Goal: Task Accomplishment & Management: Manage account settings

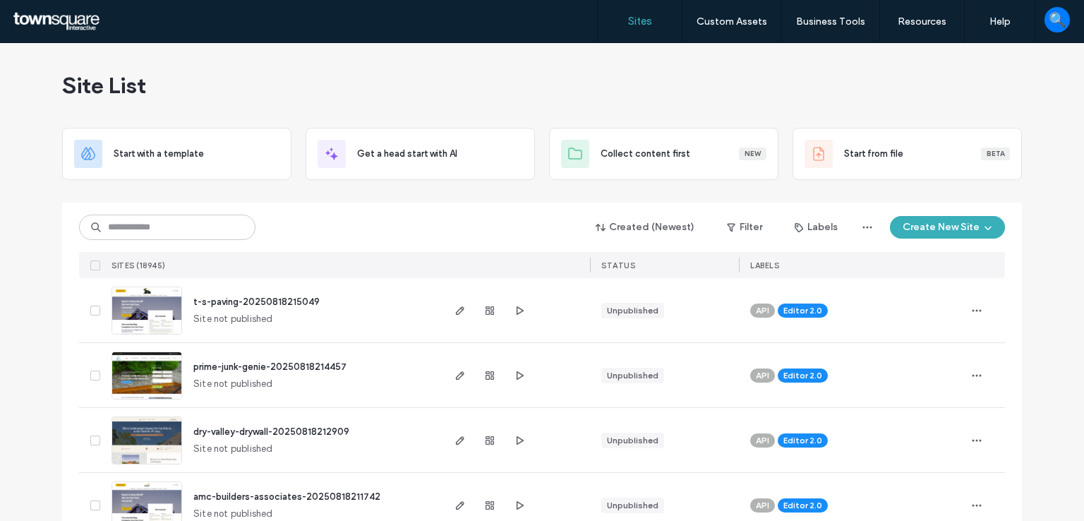
drag, startPoint x: 520, startPoint y: 74, endPoint x: 490, endPoint y: 88, distance: 33.5
click at [521, 74] on div "Site List" at bounding box center [542, 85] width 960 height 85
click at [711, 71] on div "Site List" at bounding box center [542, 85] width 960 height 85
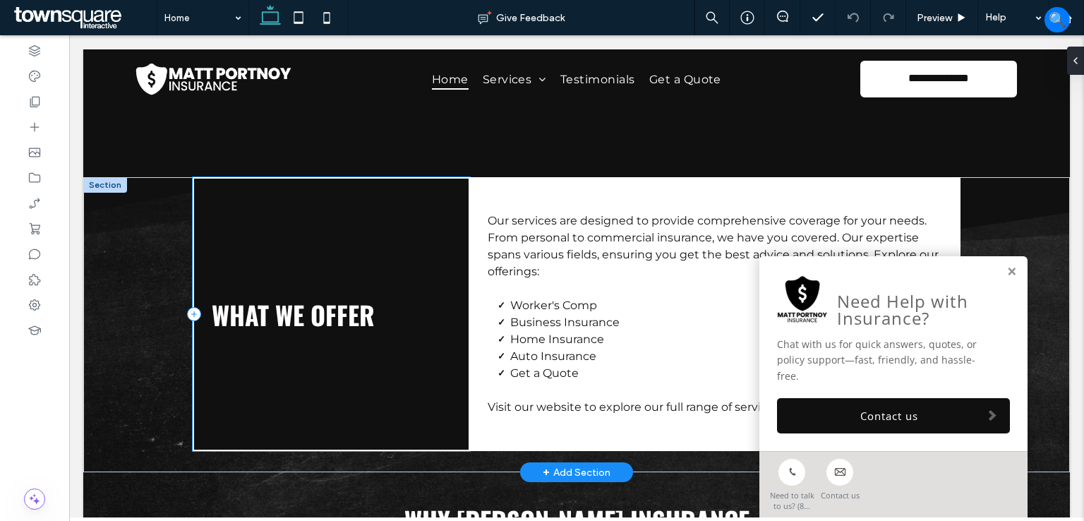
scroll to position [1764, 0]
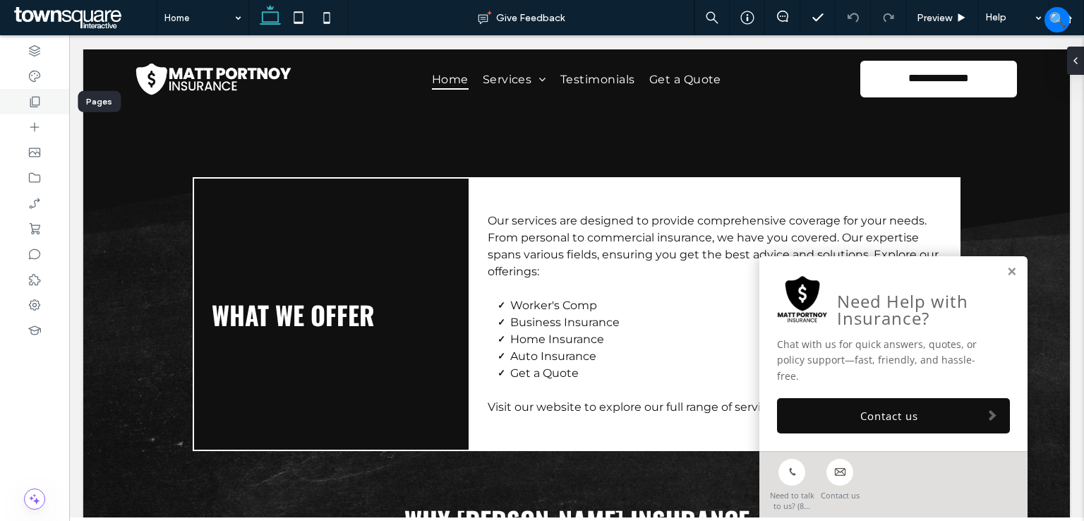
click at [40, 105] on icon at bounding box center [35, 102] width 14 height 14
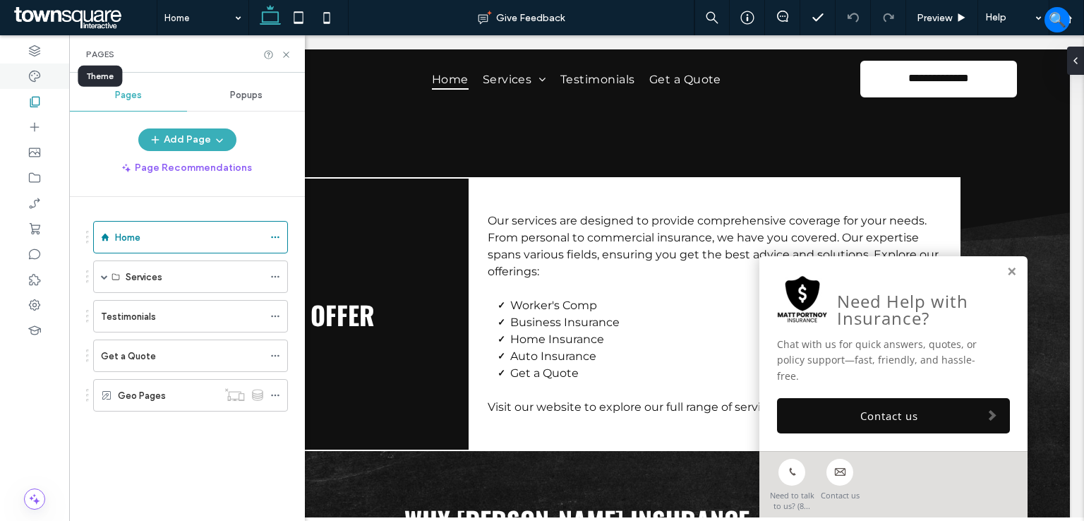
click at [34, 85] on div at bounding box center [34, 76] width 69 height 25
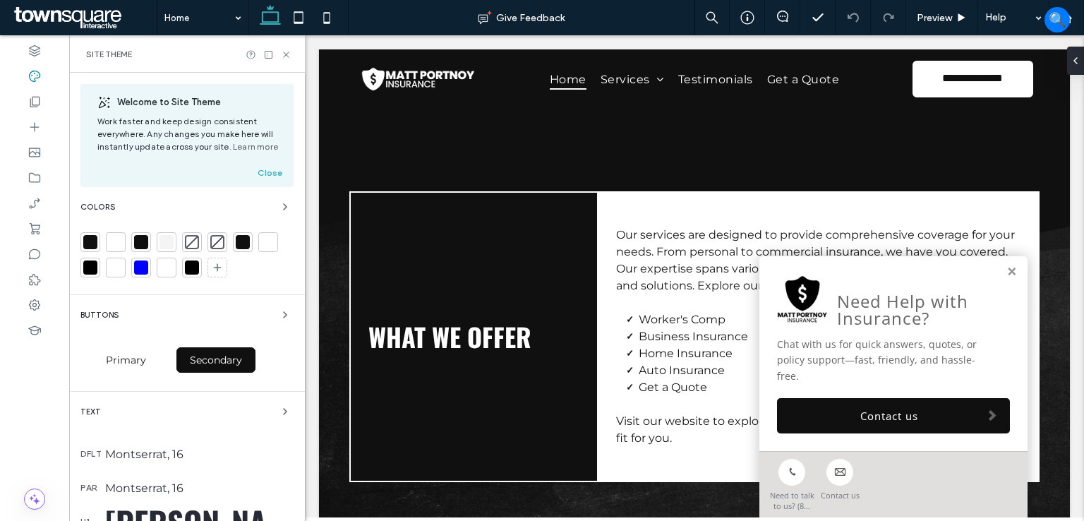
scroll to position [1762, 0]
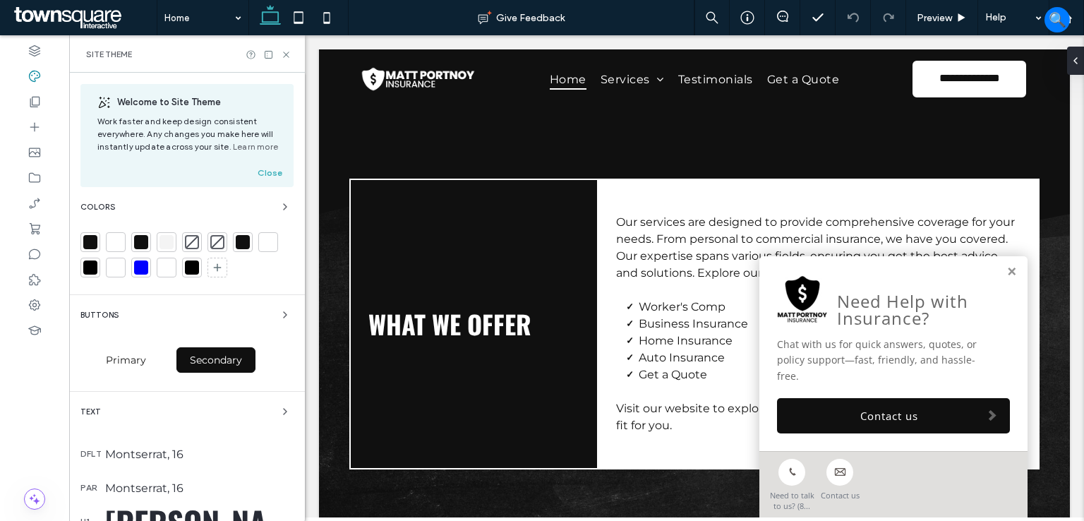
drag, startPoint x: 90, startPoint y: 238, endPoint x: 263, endPoint y: 234, distance: 172.2
click at [90, 237] on div at bounding box center [90, 242] width 14 height 14
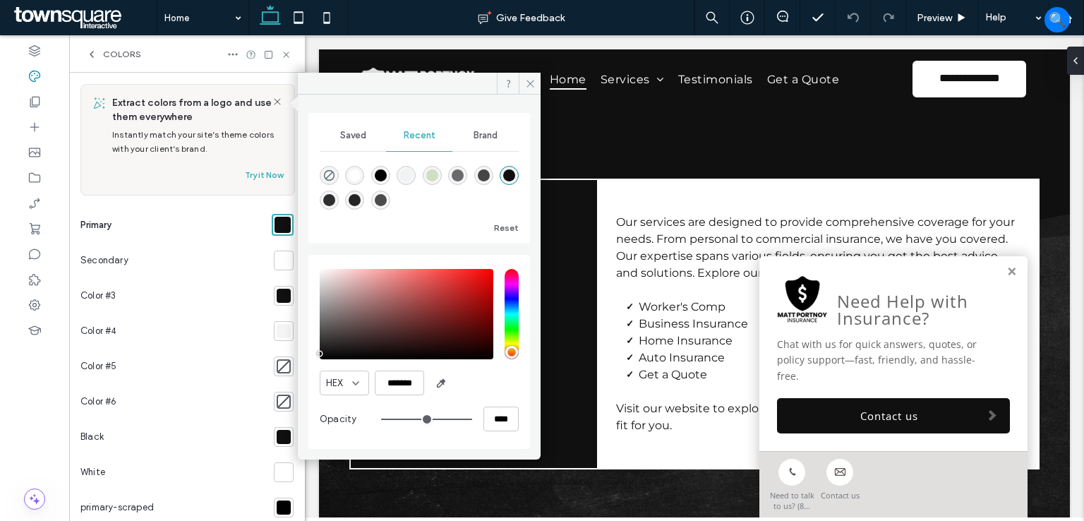
click at [277, 299] on div at bounding box center [284, 296] width 14 height 14
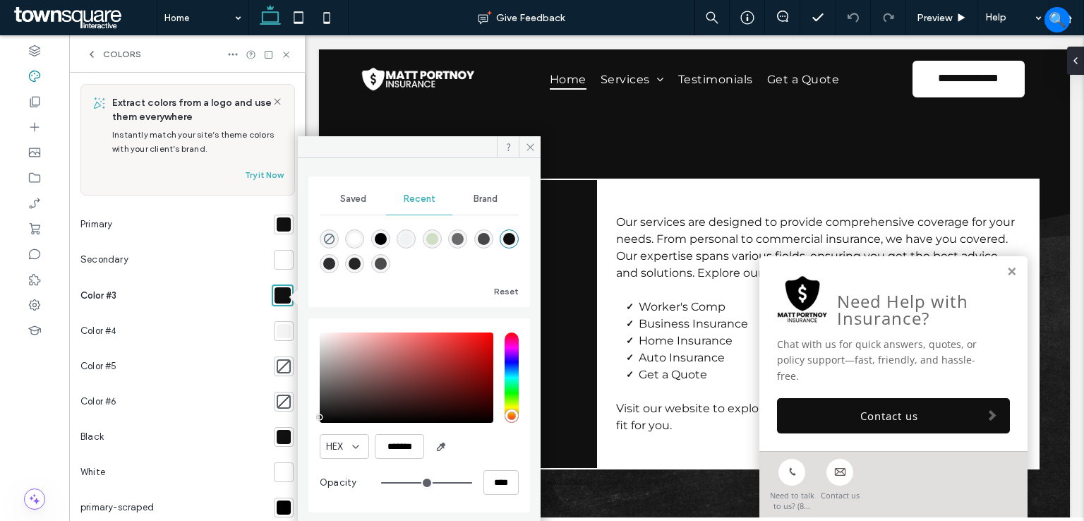
click at [279, 221] on div at bounding box center [284, 224] width 14 height 14
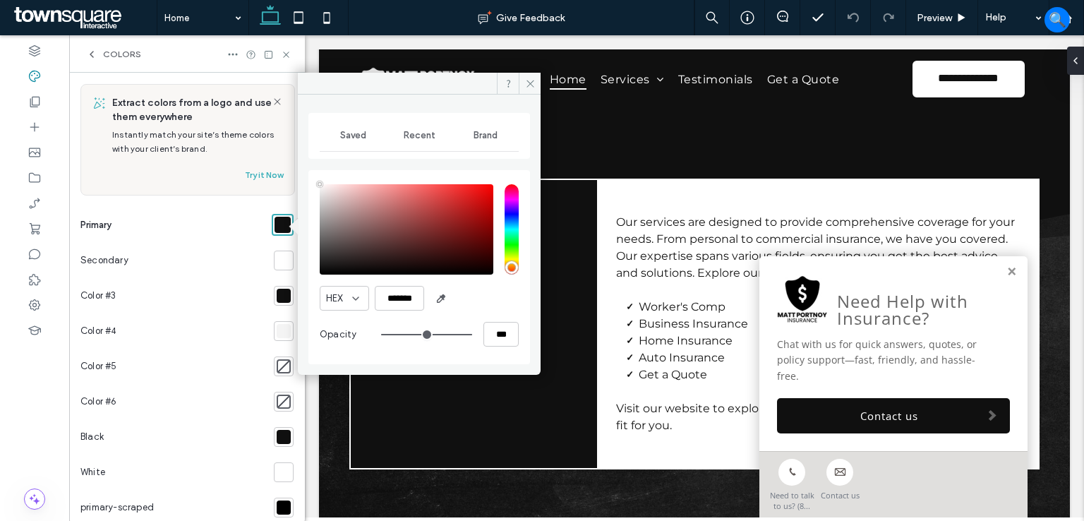
type input "****"
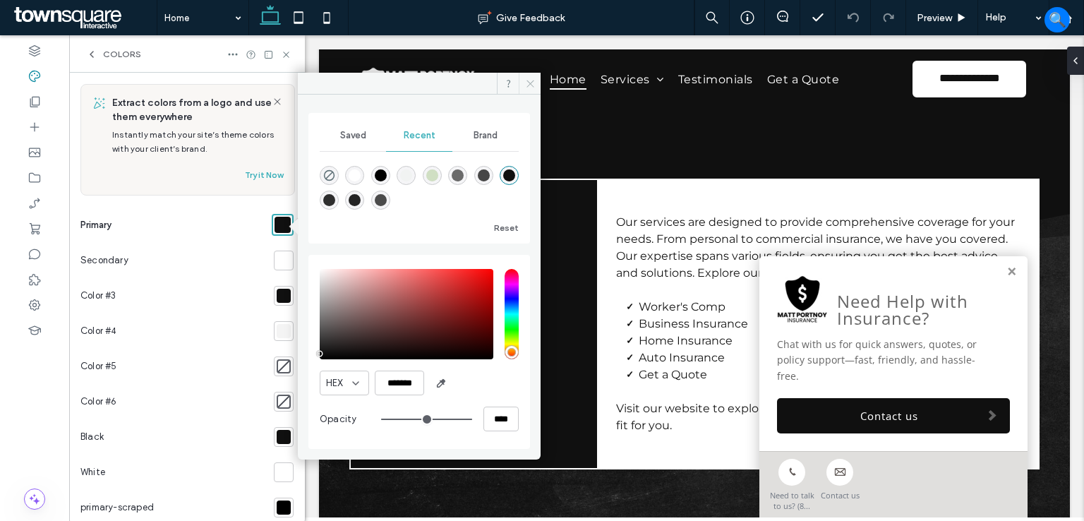
drag, startPoint x: 528, startPoint y: 83, endPoint x: 54, endPoint y: 57, distance: 474.9
click at [528, 83] on icon at bounding box center [530, 83] width 11 height 11
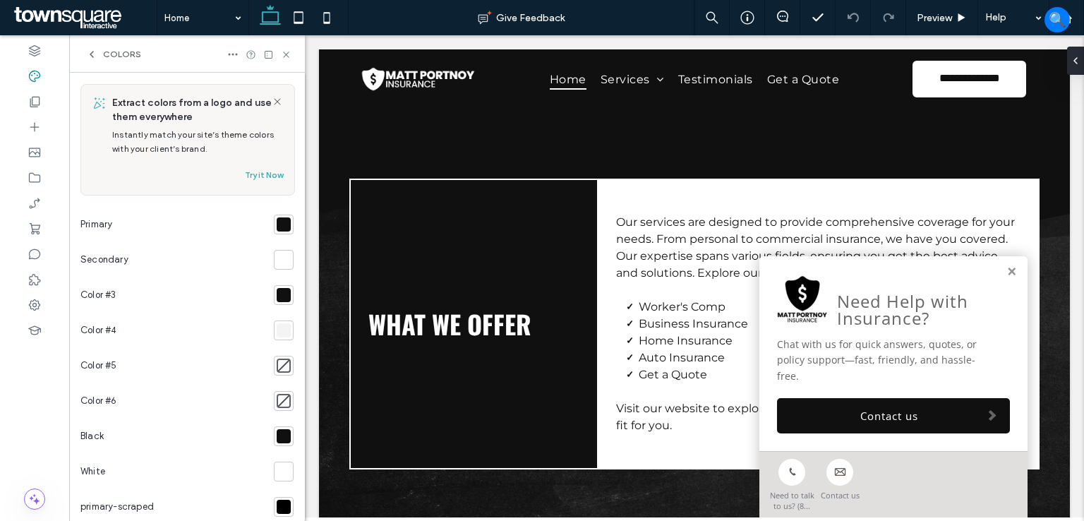
click at [284, 56] on icon at bounding box center [286, 54] width 11 height 11
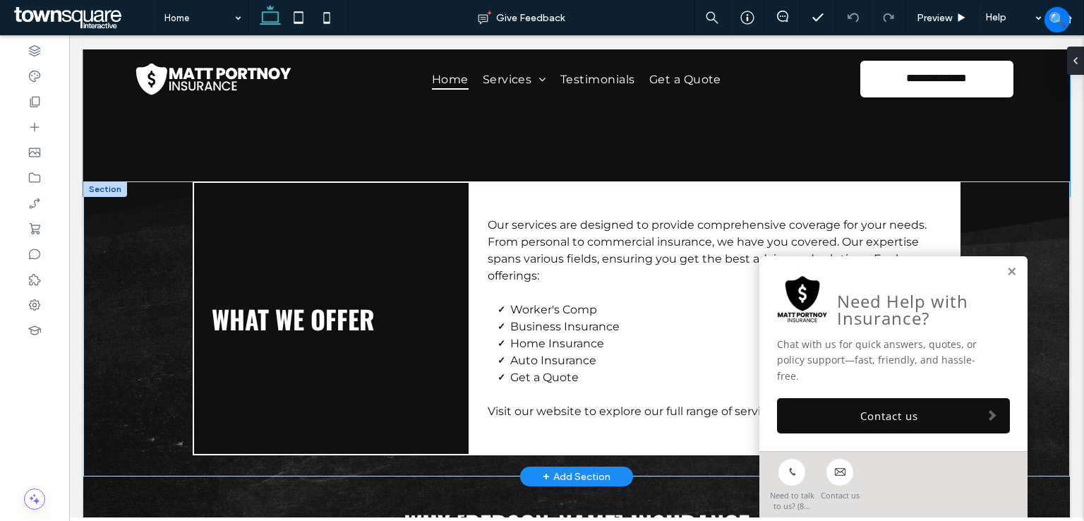
scroll to position [1764, 0]
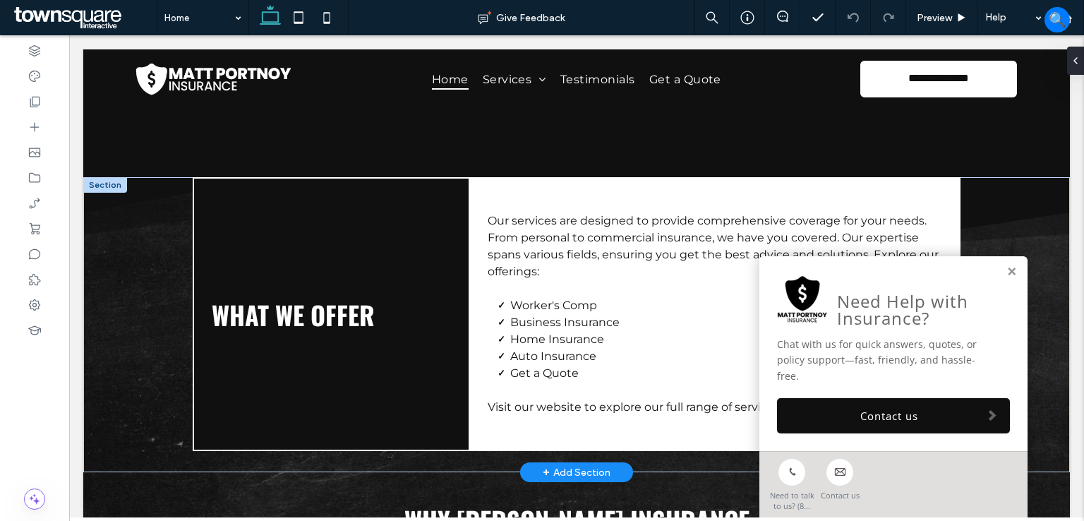
click at [1006, 278] on link at bounding box center [1011, 272] width 11 height 12
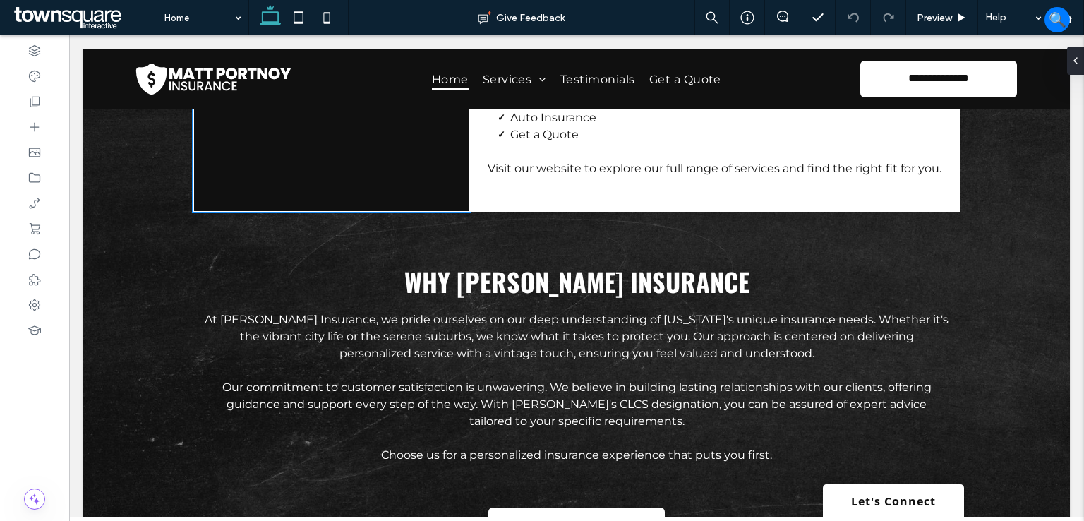
scroll to position [1790, 0]
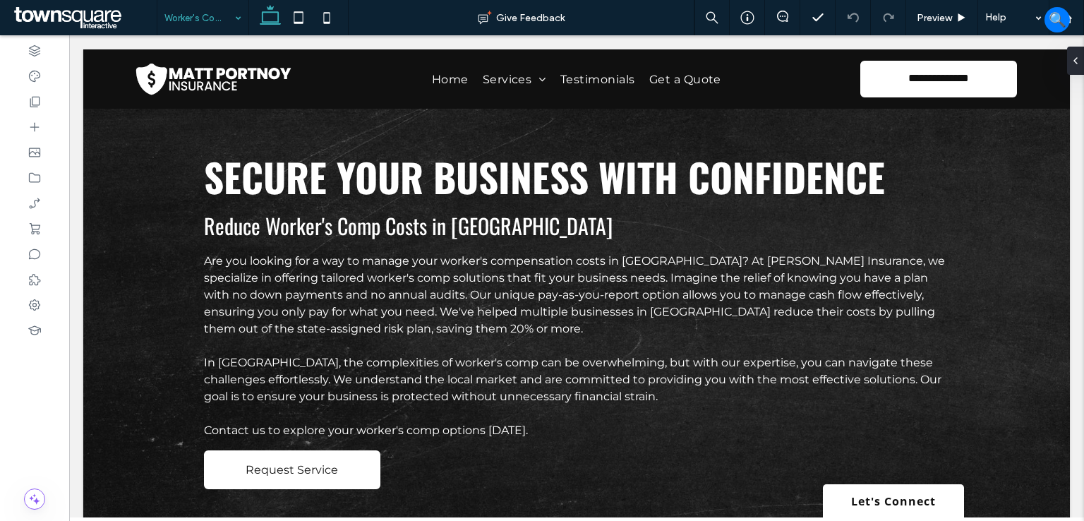
click at [251, 23] on div at bounding box center [298, 17] width 100 height 35
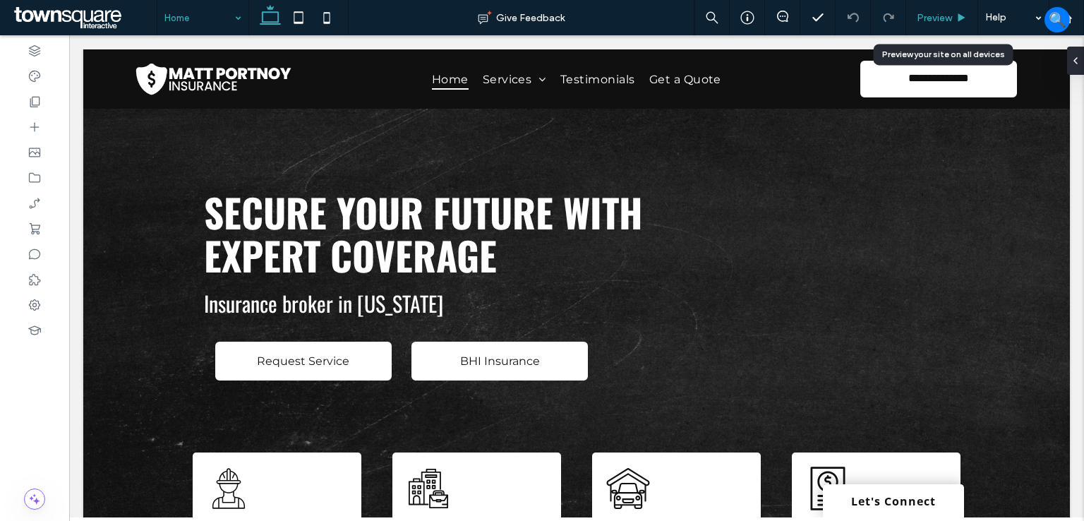
click at [941, 15] on span "Preview" at bounding box center [934, 18] width 35 height 12
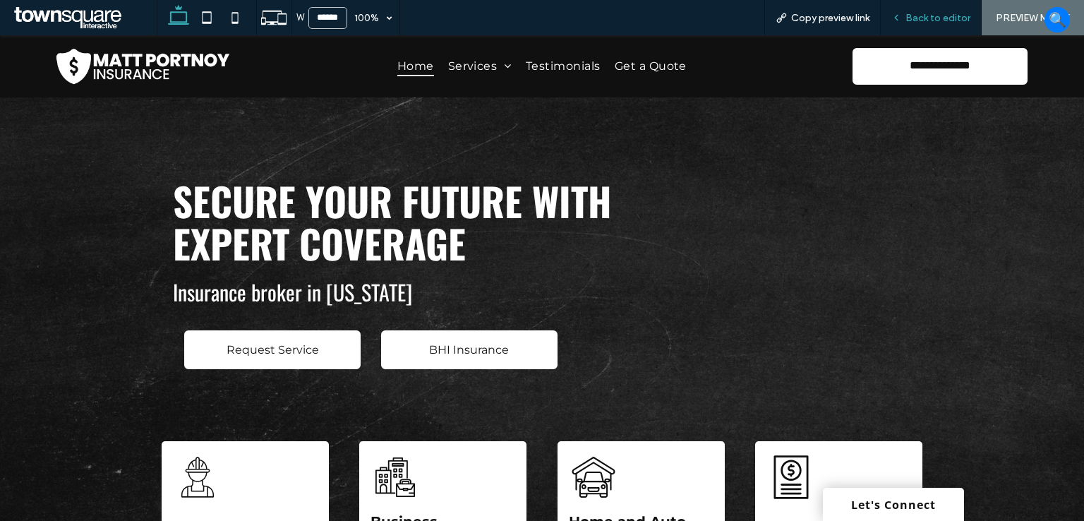
drag, startPoint x: 850, startPoint y: 18, endPoint x: 903, endPoint y: 1, distance: 56.2
click at [850, 17] on span "Copy preview link" at bounding box center [830, 18] width 78 height 12
drag, startPoint x: 934, startPoint y: 16, endPoint x: 30, endPoint y: 106, distance: 908.5
click at [929, 18] on span "Back to editor" at bounding box center [937, 18] width 65 height 12
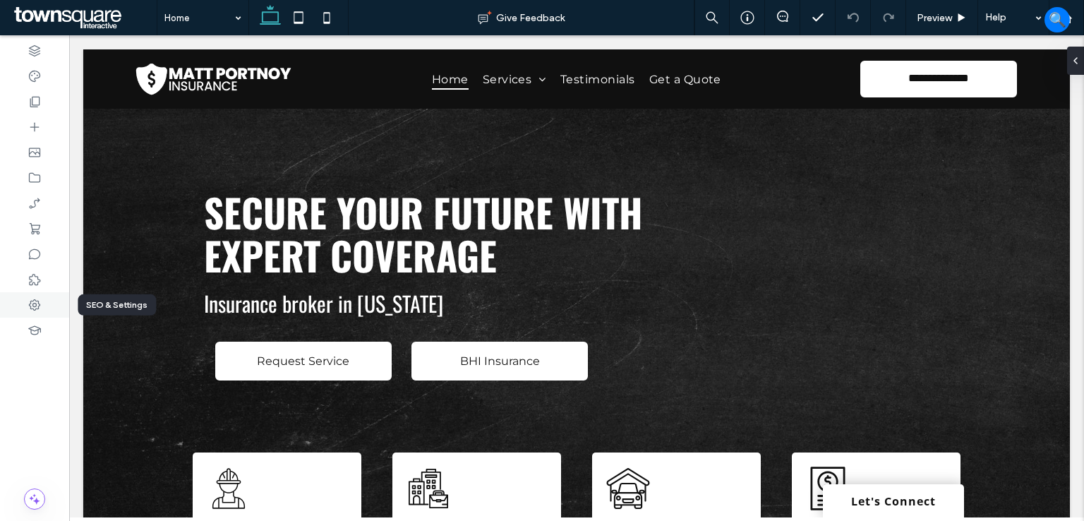
click at [35, 308] on icon at bounding box center [35, 305] width 14 height 14
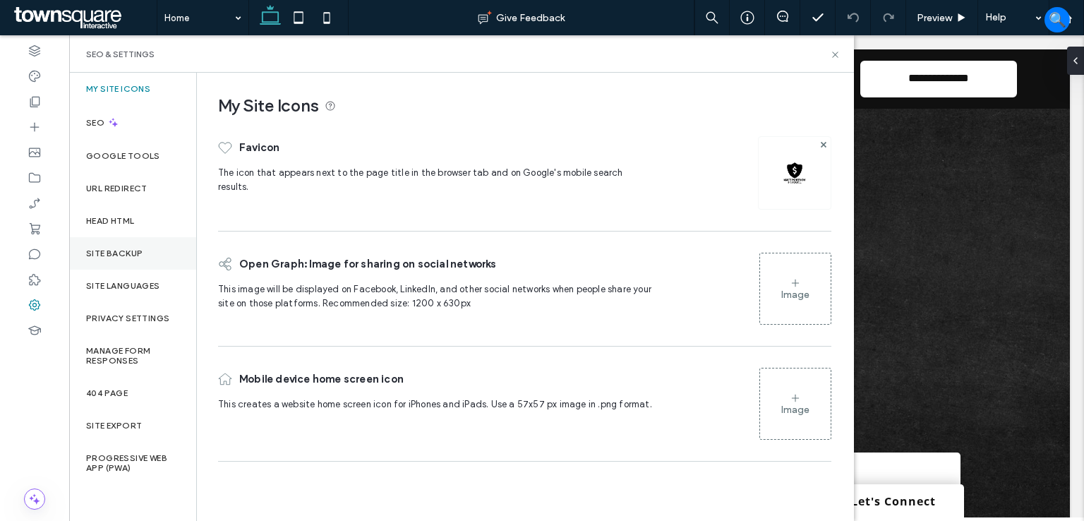
click at [124, 248] on label "Site Backup" at bounding box center [114, 253] width 56 height 10
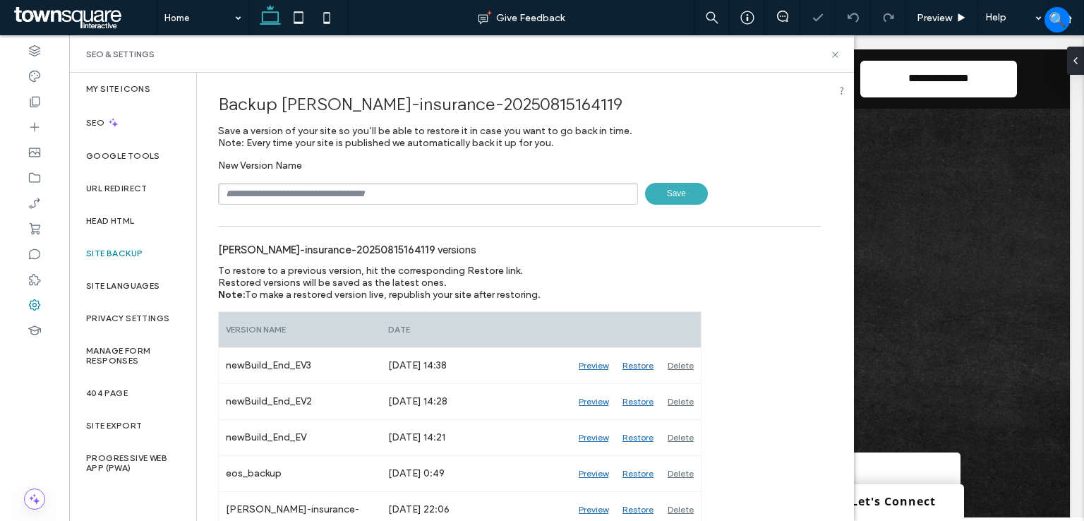
click at [350, 193] on input "text" at bounding box center [428, 194] width 420 height 22
type input "**********"
drag, startPoint x: 345, startPoint y: 191, endPoint x: 172, endPoint y: 186, distance: 173.0
click at [104, 187] on div "**********" at bounding box center [461, 297] width 785 height 448
type input "*********"
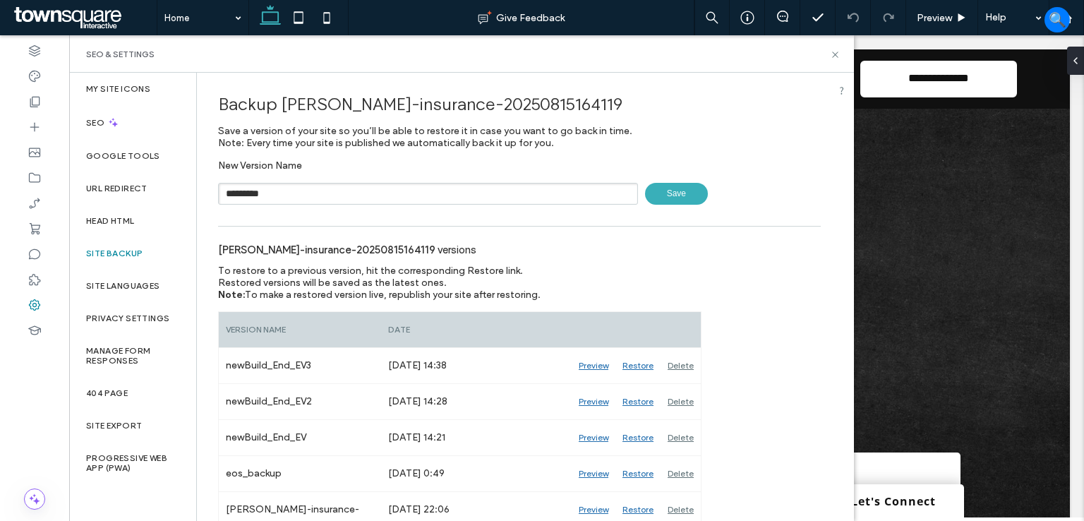
drag, startPoint x: 669, startPoint y: 193, endPoint x: 682, endPoint y: 186, distance: 14.8
click at [669, 193] on span "Save" at bounding box center [676, 194] width 63 height 22
click at [839, 52] on icon at bounding box center [835, 54] width 11 height 11
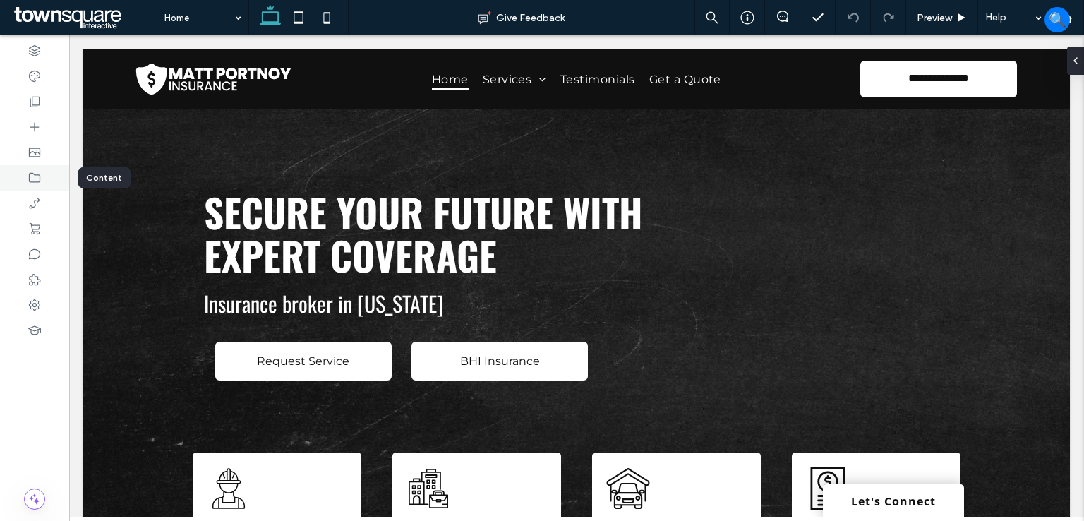
click at [37, 175] on use at bounding box center [34, 178] width 11 height 10
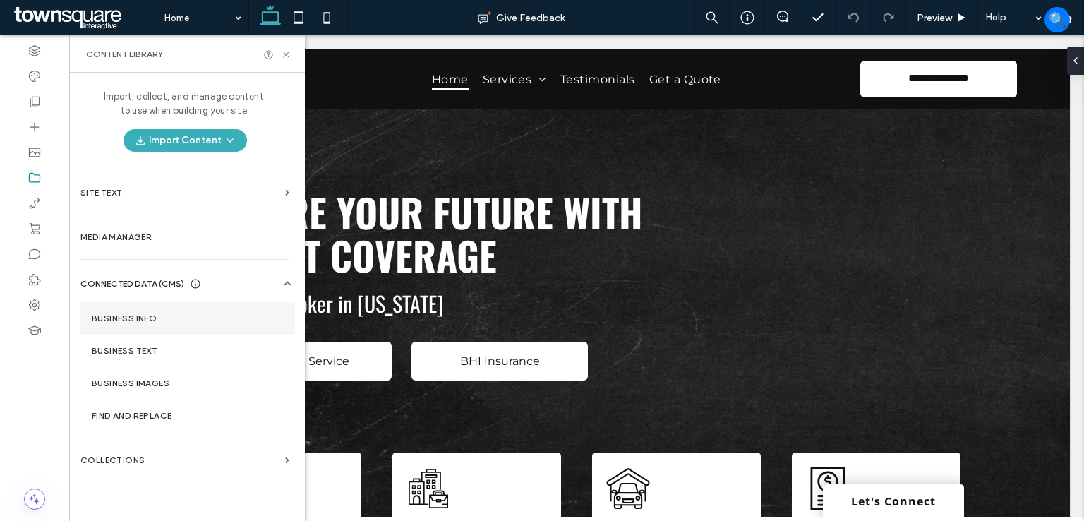
drag, startPoint x: 150, startPoint y: 320, endPoint x: 287, endPoint y: 311, distance: 137.2
click at [151, 320] on label "Business Info" at bounding box center [188, 318] width 192 height 10
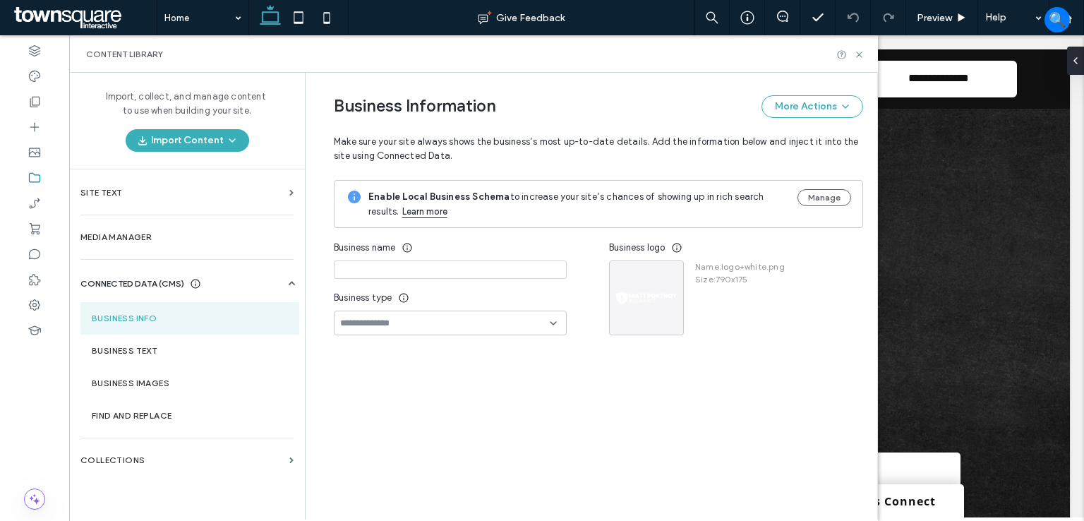
type input "**********"
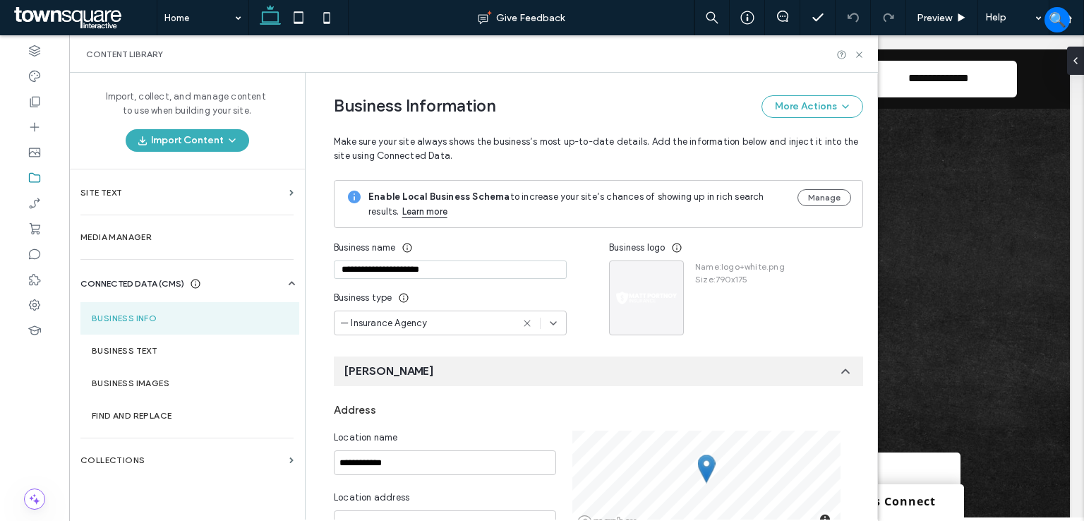
click at [454, 272] on input "**********" at bounding box center [450, 269] width 233 height 18
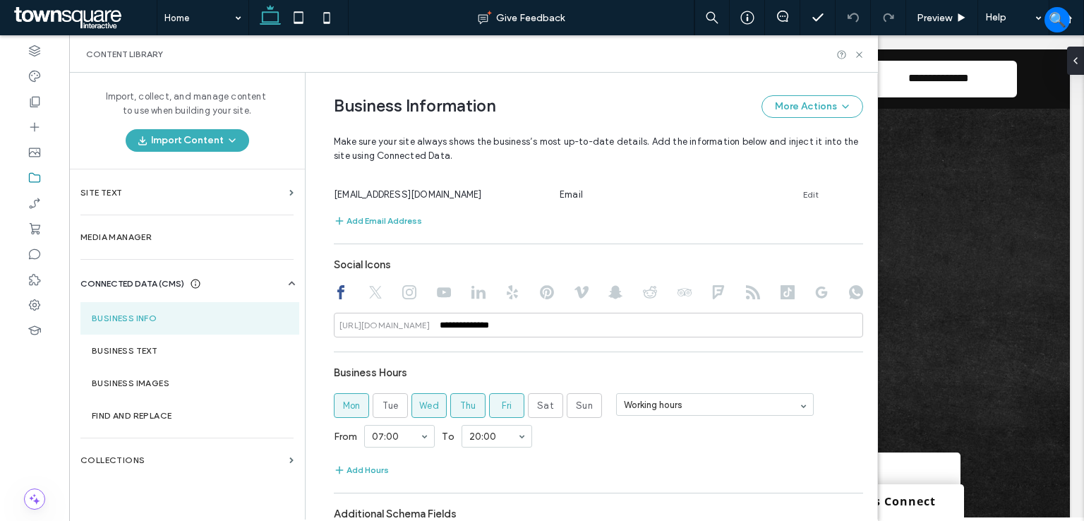
scroll to position [565, 0]
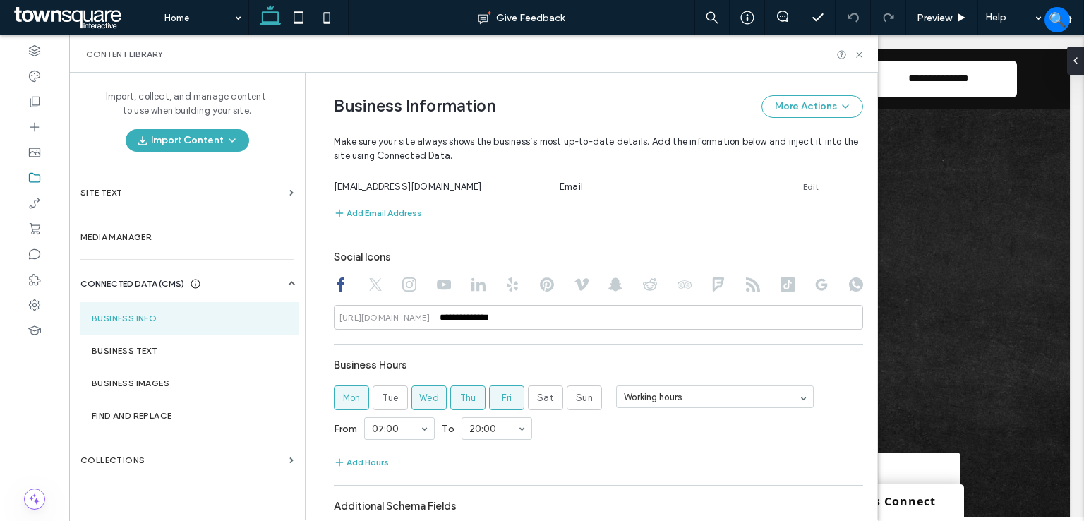
drag, startPoint x: 370, startPoint y: 279, endPoint x: 394, endPoint y: 283, distance: 24.3
click at [370, 279] on icon at bounding box center [375, 284] width 14 height 14
click at [402, 281] on icon at bounding box center [409, 284] width 14 height 14
click at [437, 282] on use at bounding box center [444, 284] width 14 height 10
drag, startPoint x: 342, startPoint y: 279, endPoint x: 349, endPoint y: 280, distance: 7.2
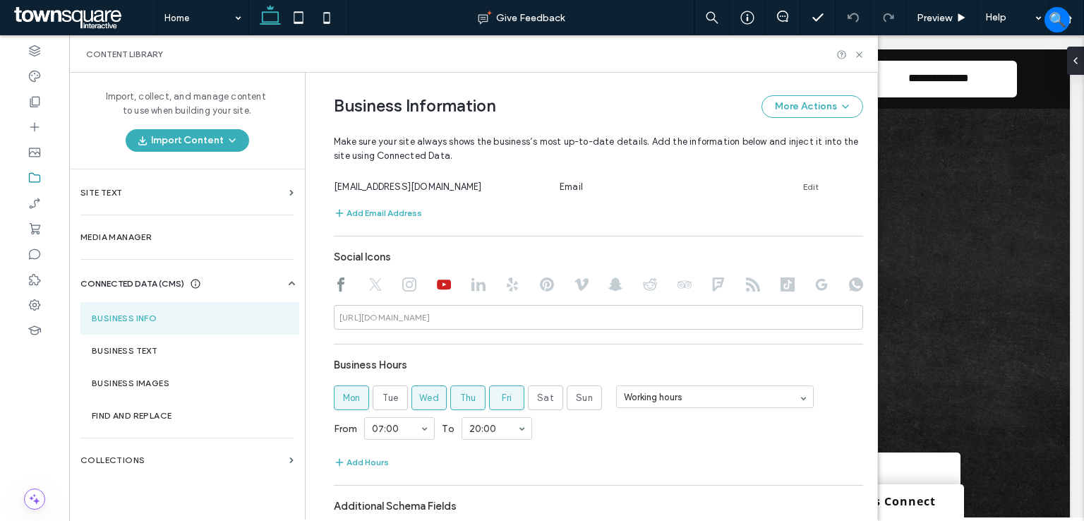
click at [342, 277] on div at bounding box center [598, 285] width 529 height 17
drag, startPoint x: 332, startPoint y: 282, endPoint x: 393, endPoint y: 296, distance: 62.3
click at [337, 282] on use at bounding box center [340, 284] width 7 height 14
type input "**********"
drag, startPoint x: 181, startPoint y: 345, endPoint x: 231, endPoint y: 344, distance: 50.1
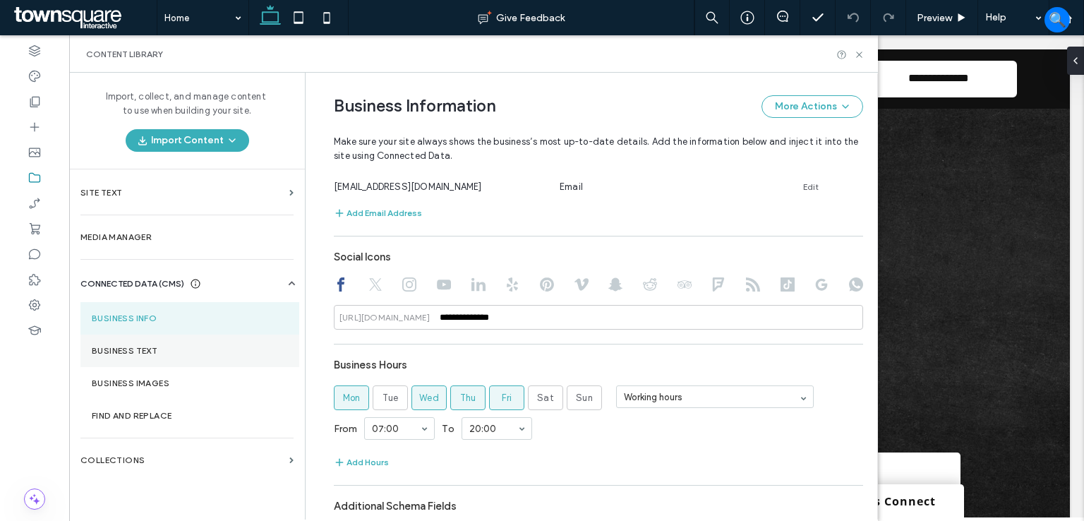
click at [181, 346] on label "Business Text" at bounding box center [190, 351] width 196 height 10
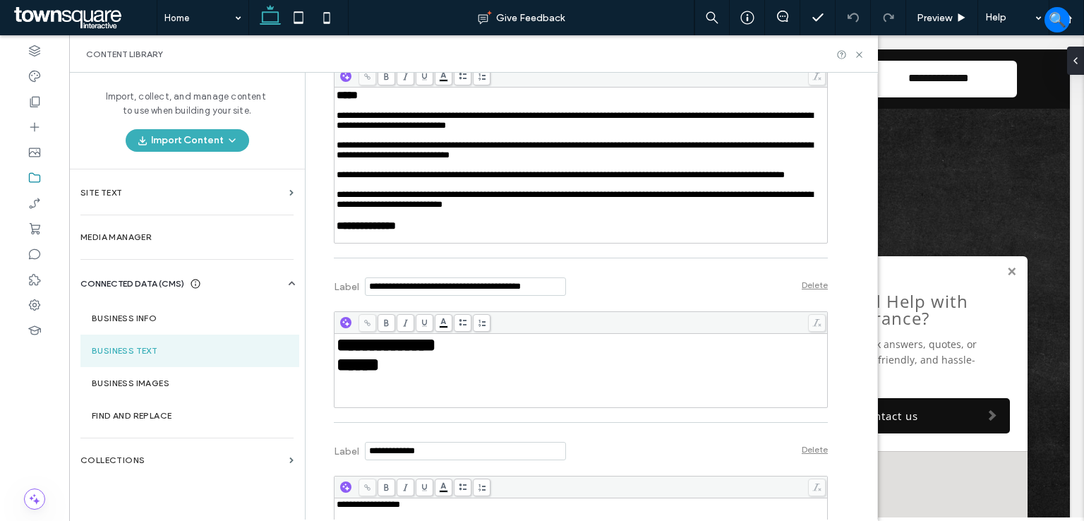
scroll to position [1884, 0]
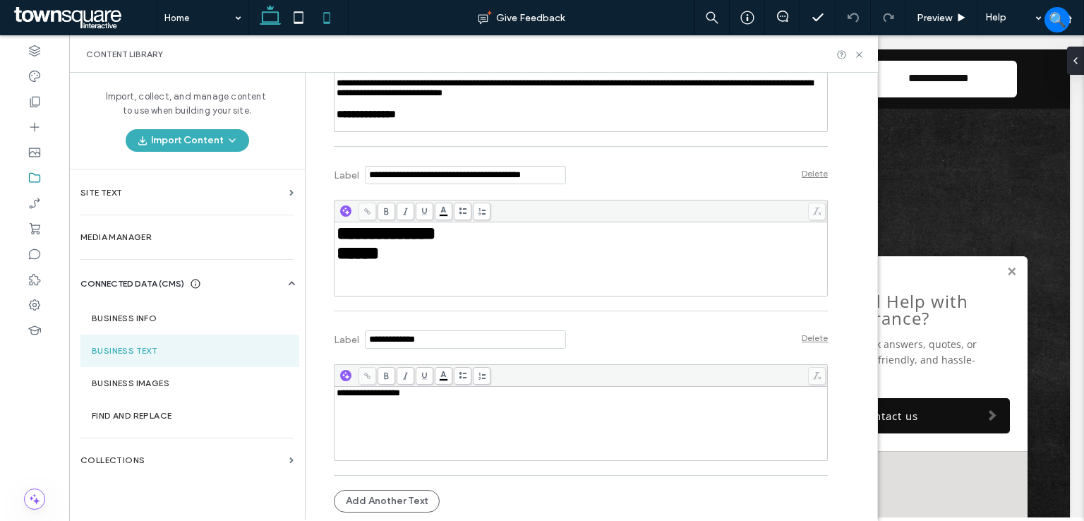
click at [331, 15] on icon at bounding box center [327, 18] width 28 height 28
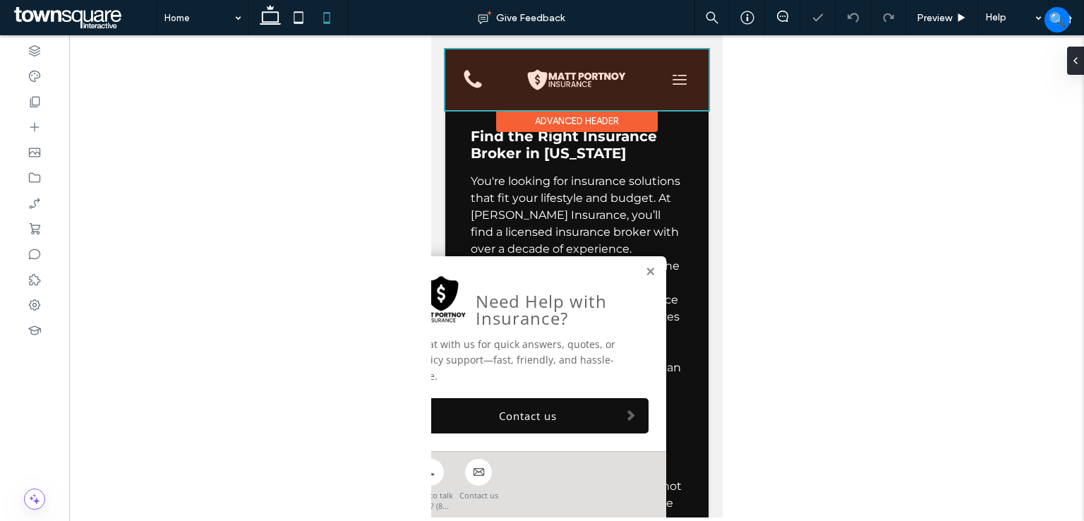
click at [631, 83] on div at bounding box center [576, 79] width 263 height 61
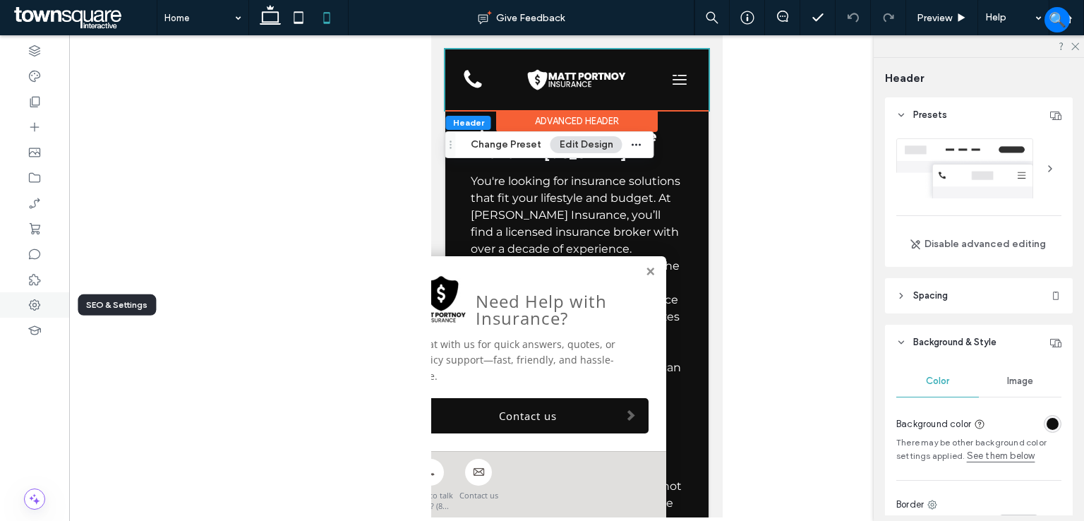
click at [37, 310] on icon at bounding box center [35, 305] width 14 height 14
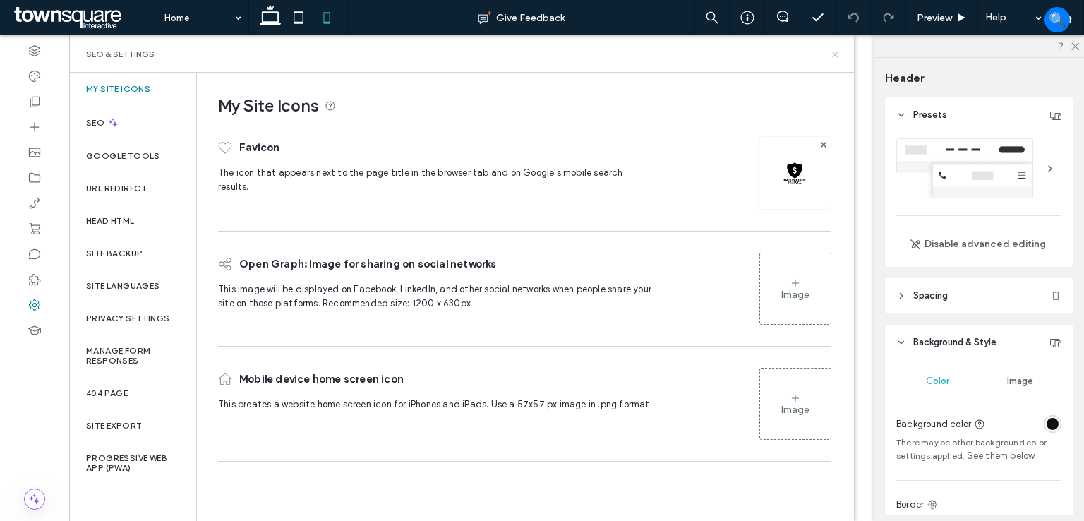
click at [834, 53] on use at bounding box center [835, 55] width 6 height 6
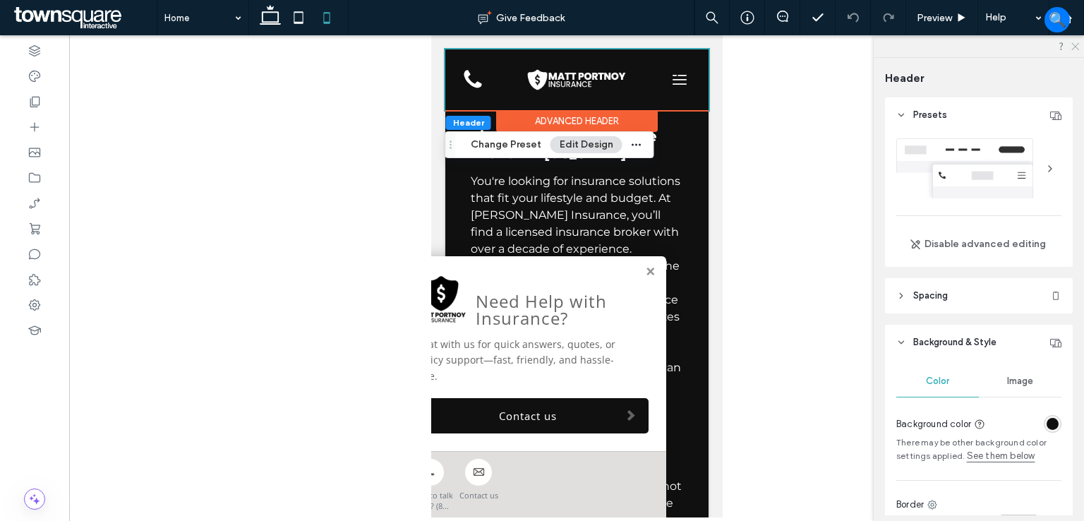
click at [1073, 43] on use at bounding box center [1075, 47] width 8 height 8
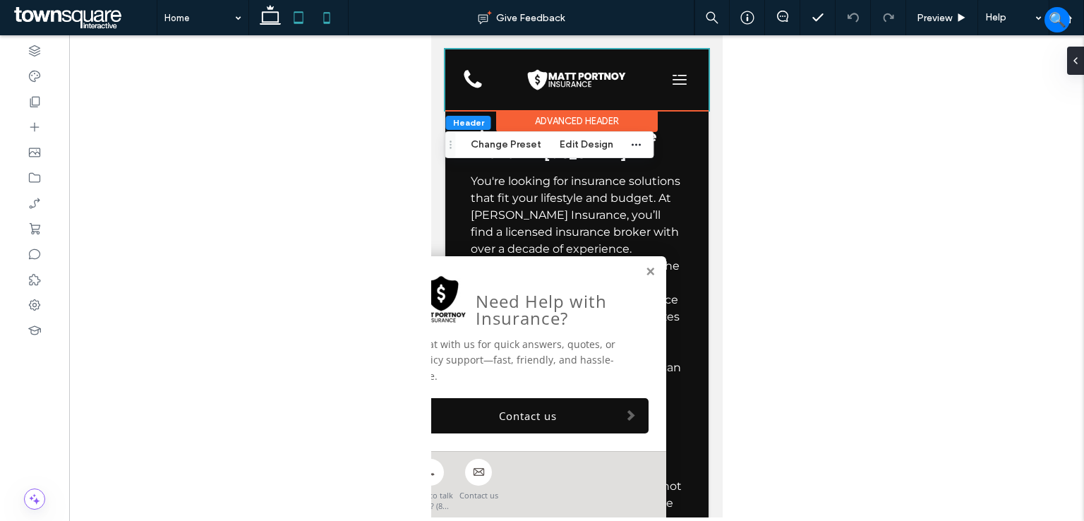
click at [301, 22] on use at bounding box center [298, 17] width 9 height 12
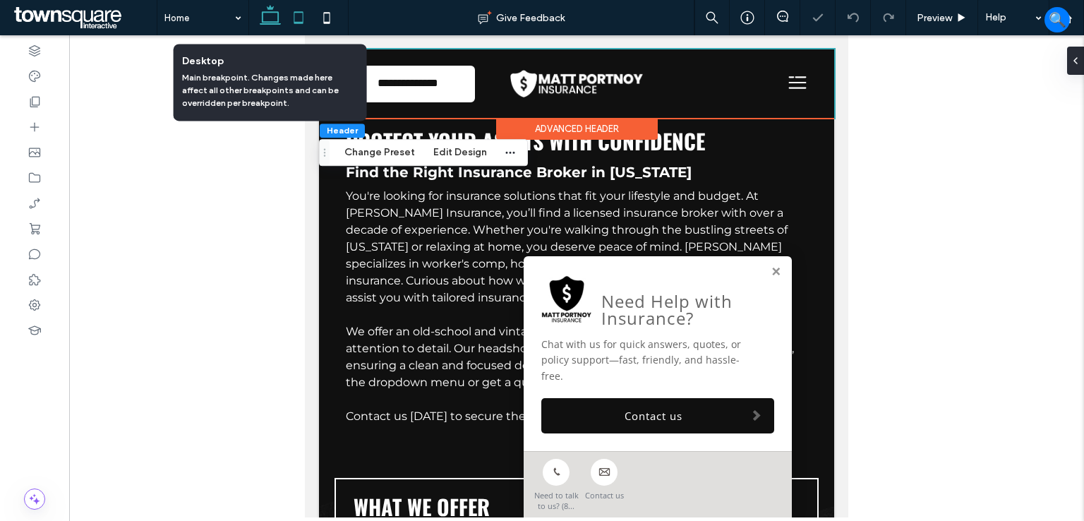
click at [260, 13] on icon at bounding box center [270, 18] width 28 height 28
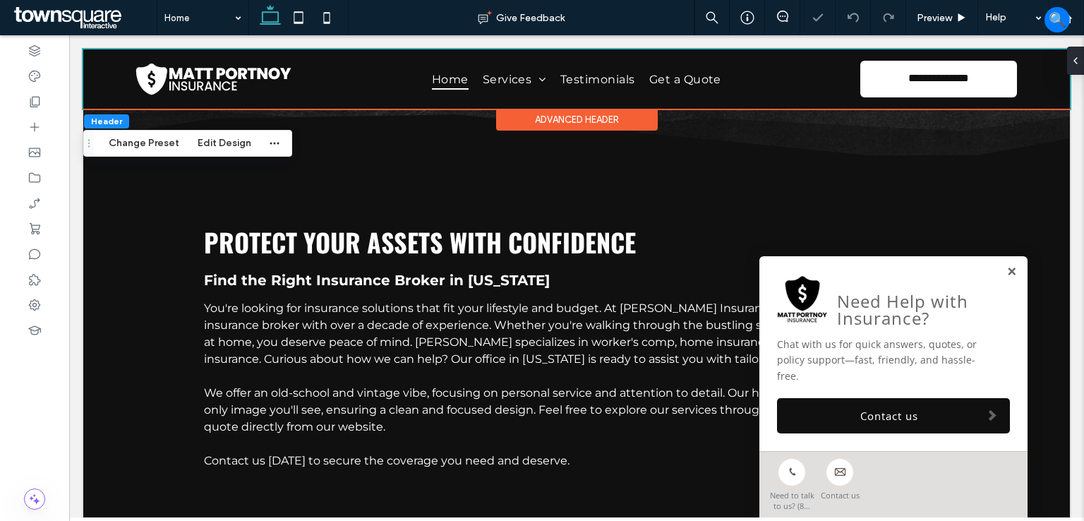
click at [1006, 278] on link at bounding box center [1011, 272] width 11 height 12
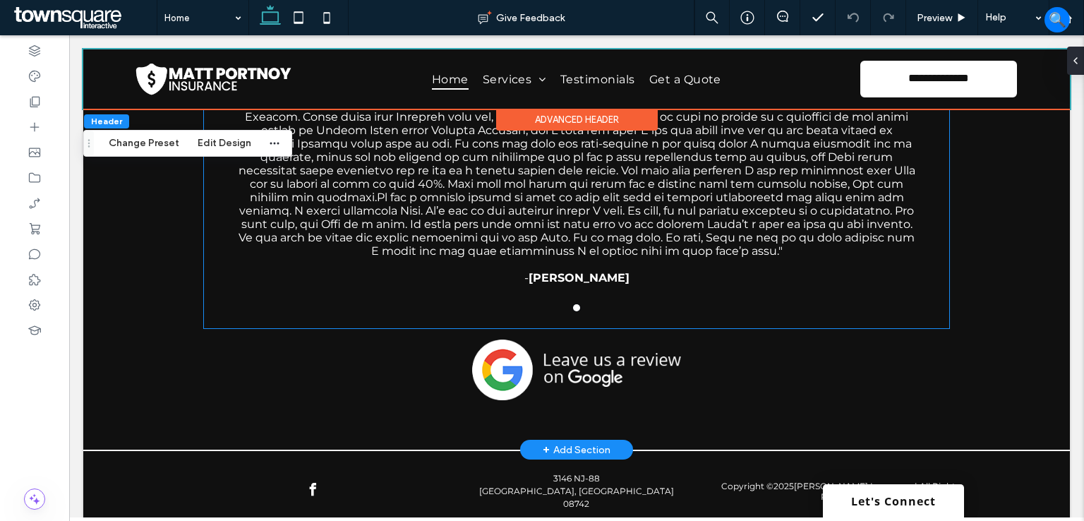
scroll to position [2778, 0]
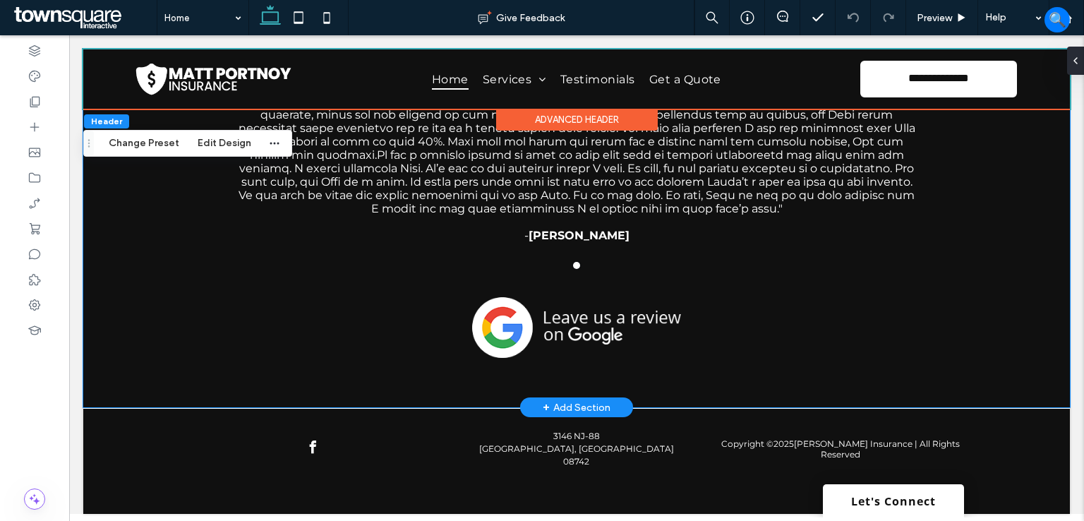
click at [153, 311] on div "See what our clients are saying - Peter James S. a a a a" at bounding box center [576, 156] width 847 height 502
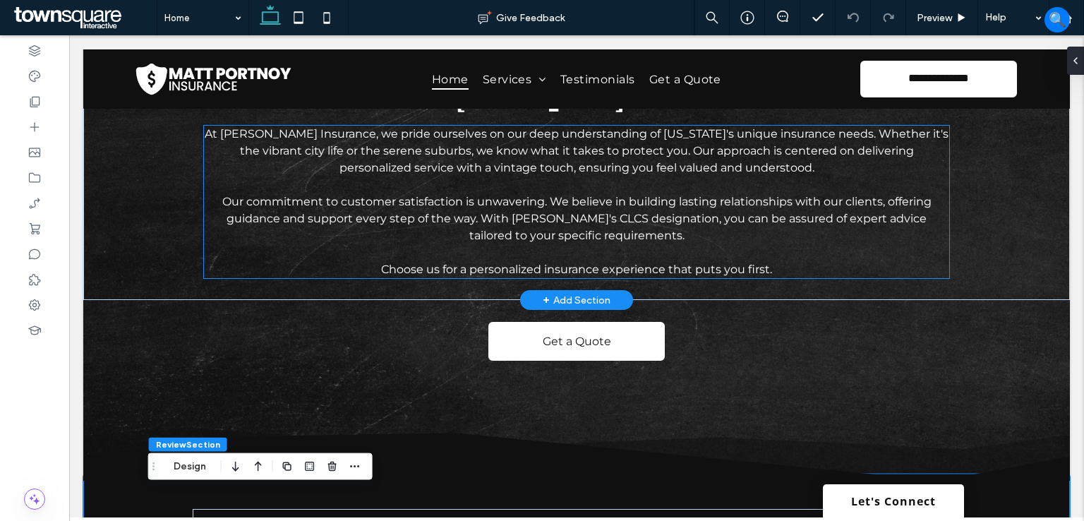
scroll to position [2143, 0]
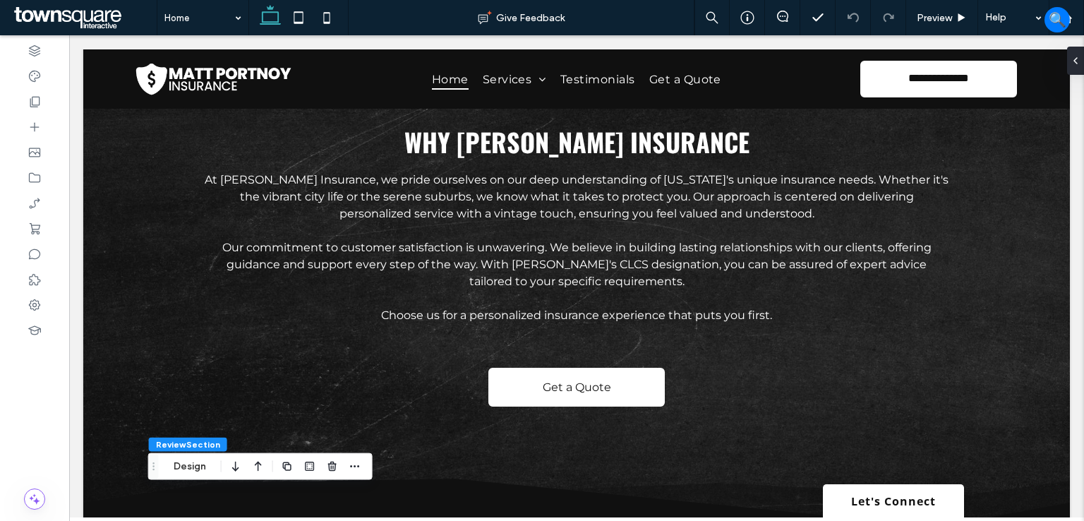
click at [913, 510] on link "Let's Connect" at bounding box center [893, 500] width 141 height 33
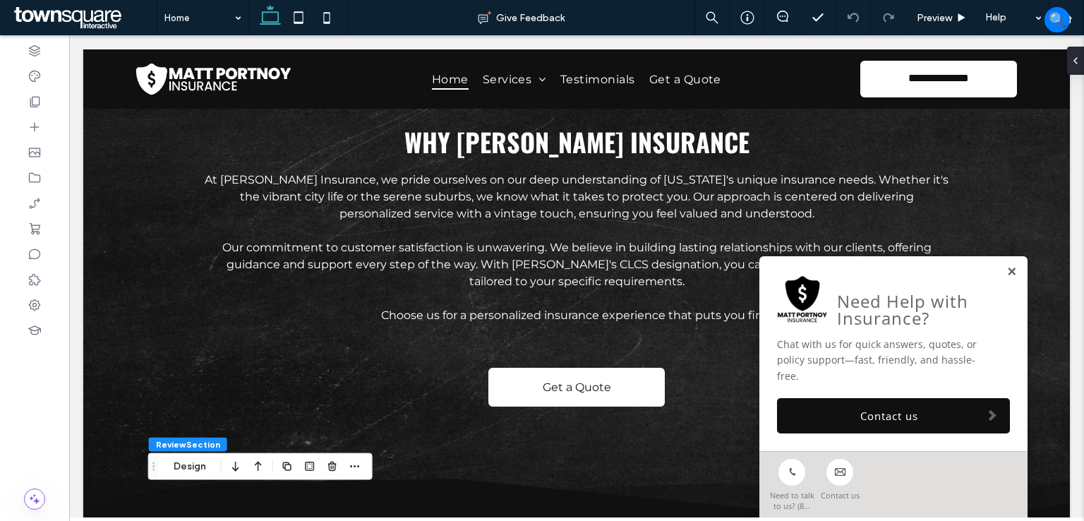
click at [1006, 278] on link at bounding box center [1011, 272] width 11 height 12
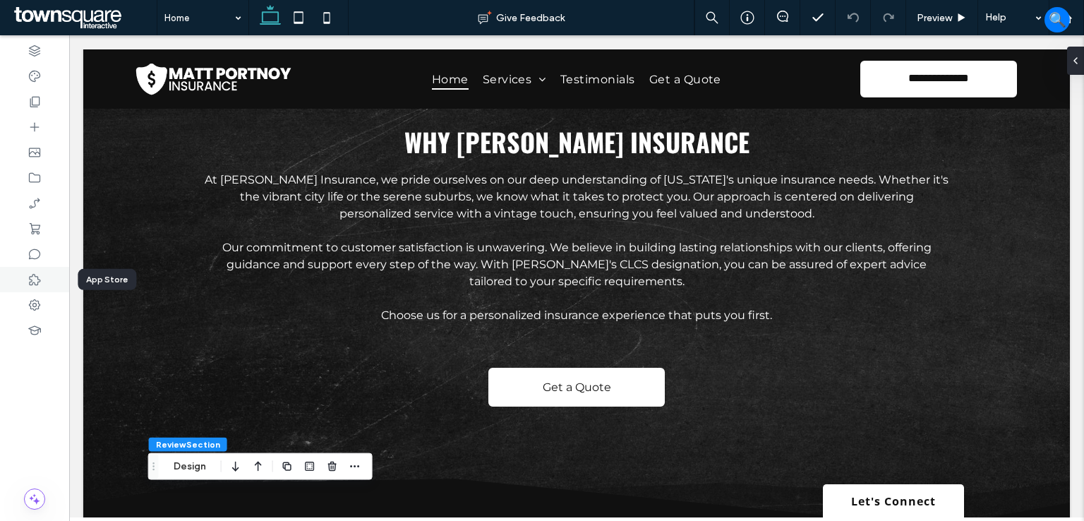
click at [29, 282] on use at bounding box center [34, 279] width 11 height 11
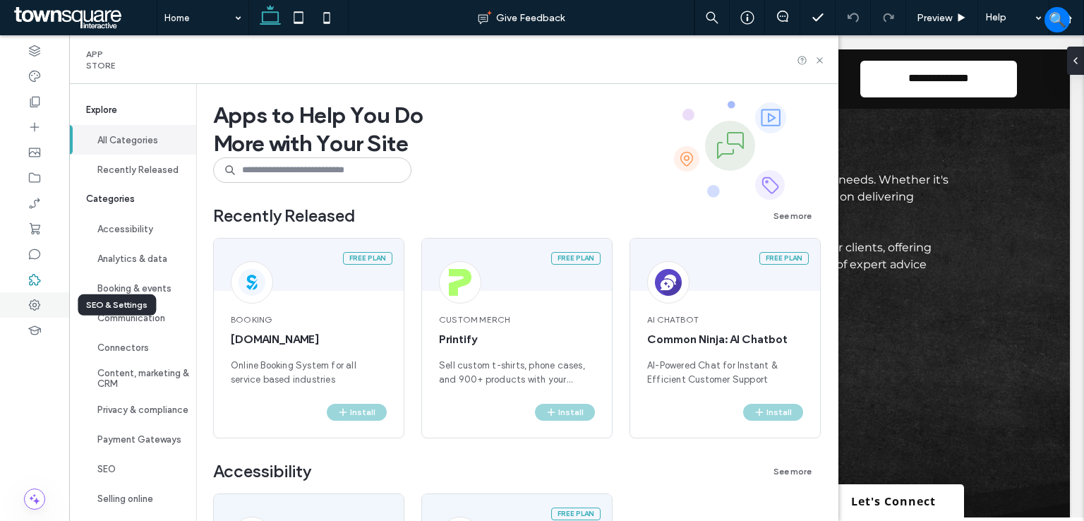
click at [37, 306] on icon at bounding box center [35, 305] width 14 height 14
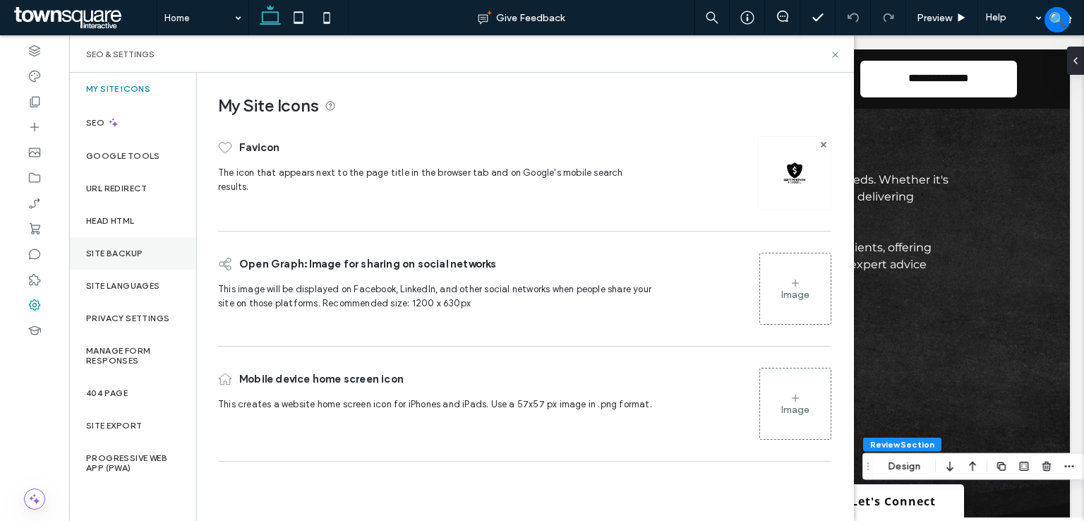
click at [117, 259] on div "Site Backup" at bounding box center [132, 253] width 127 height 32
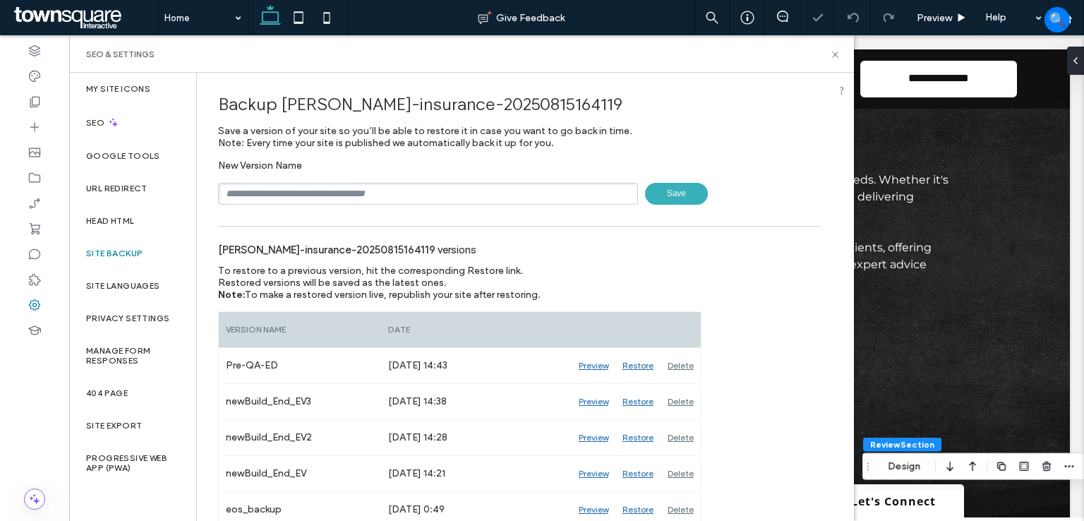
click at [307, 189] on input "text" at bounding box center [428, 194] width 420 height 22
type input "**********"
click at [668, 186] on span "Save" at bounding box center [676, 194] width 63 height 22
click at [833, 54] on icon at bounding box center [835, 54] width 11 height 11
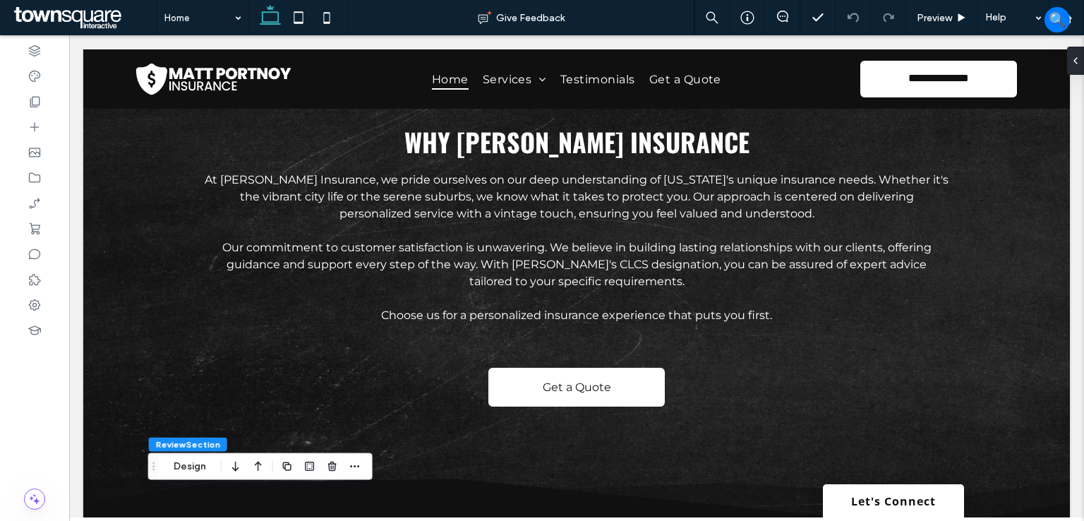
click at [83, 8] on span at bounding box center [84, 18] width 146 height 28
